Goal: Information Seeking & Learning: Learn about a topic

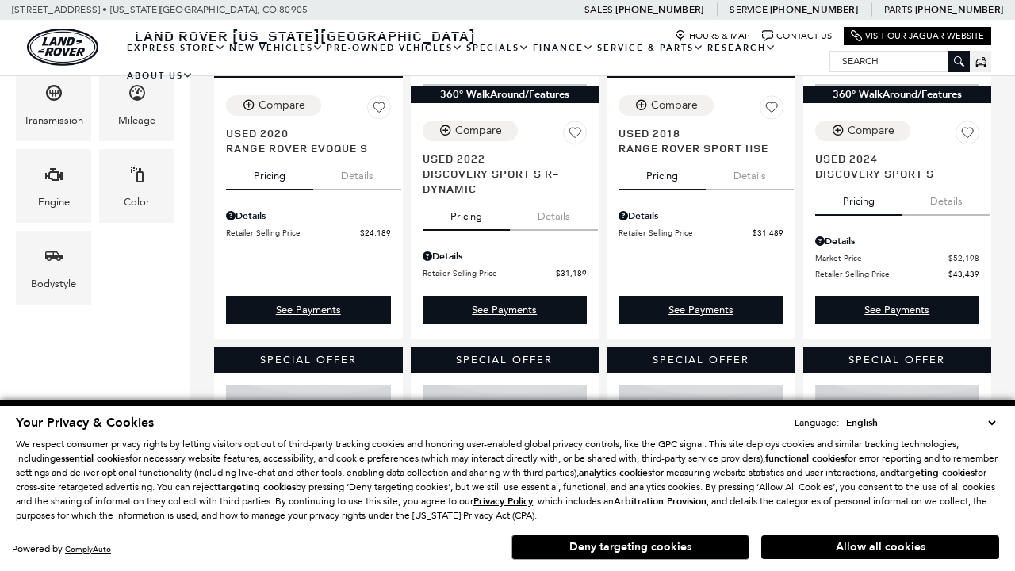
scroll to position [145, 0]
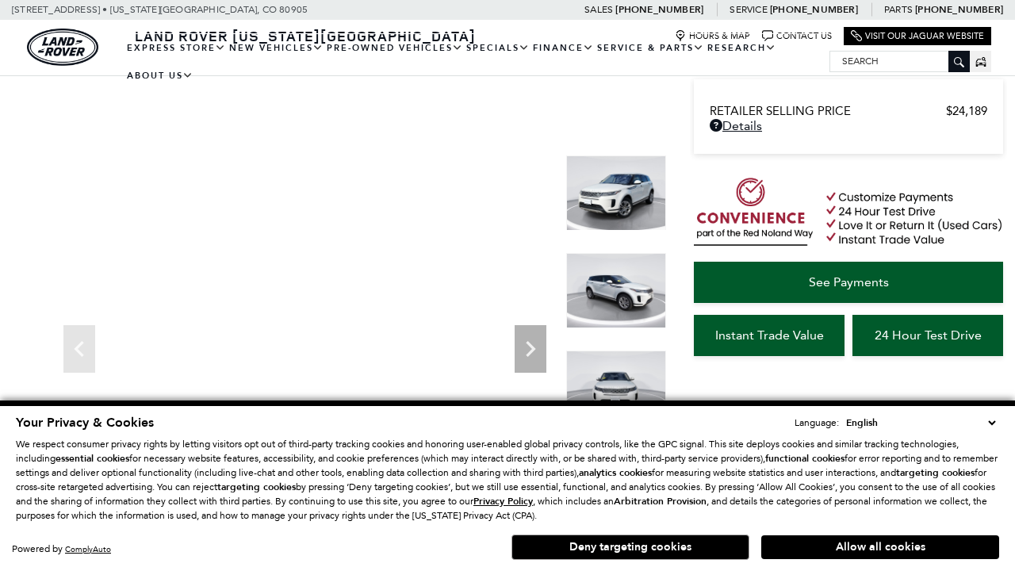
scroll to position [847, 0]
